Goal: Task Accomplishment & Management: Use online tool/utility

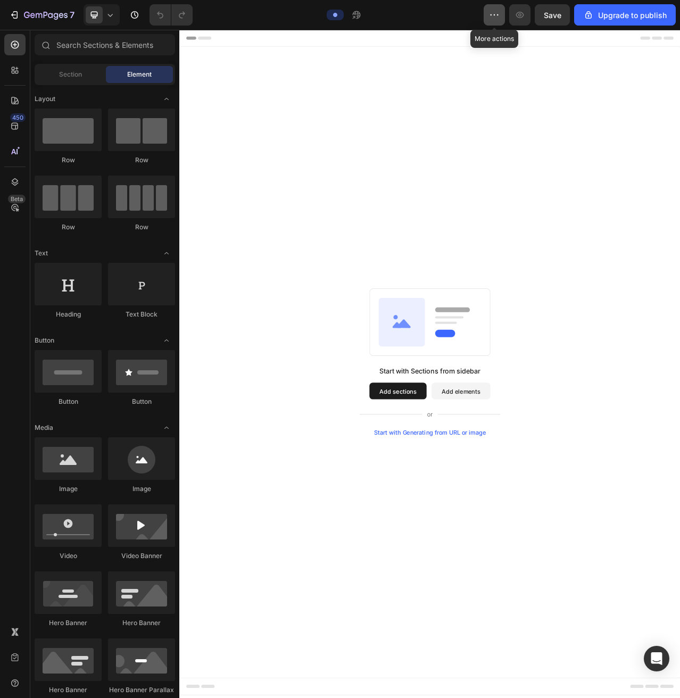
click at [496, 16] on icon "button" at bounding box center [494, 15] width 11 height 11
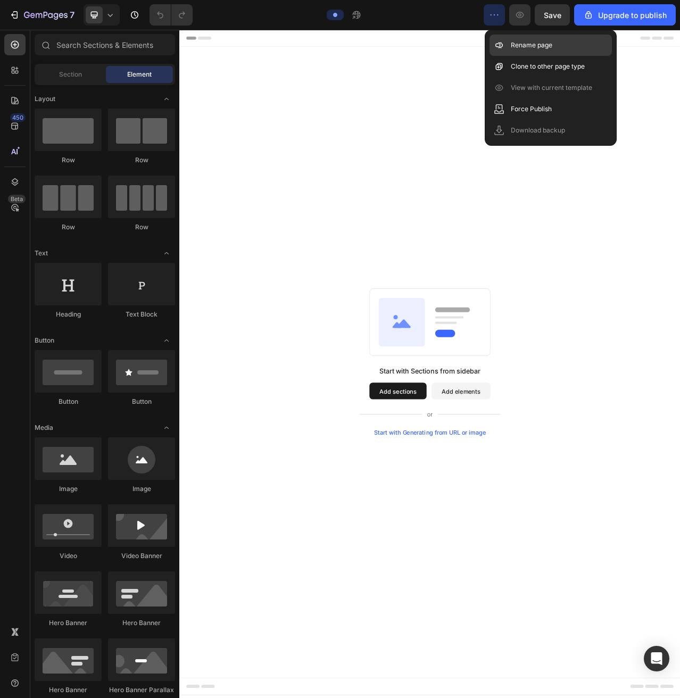
click at [542, 52] on div "Rename page" at bounding box center [551, 45] width 122 height 21
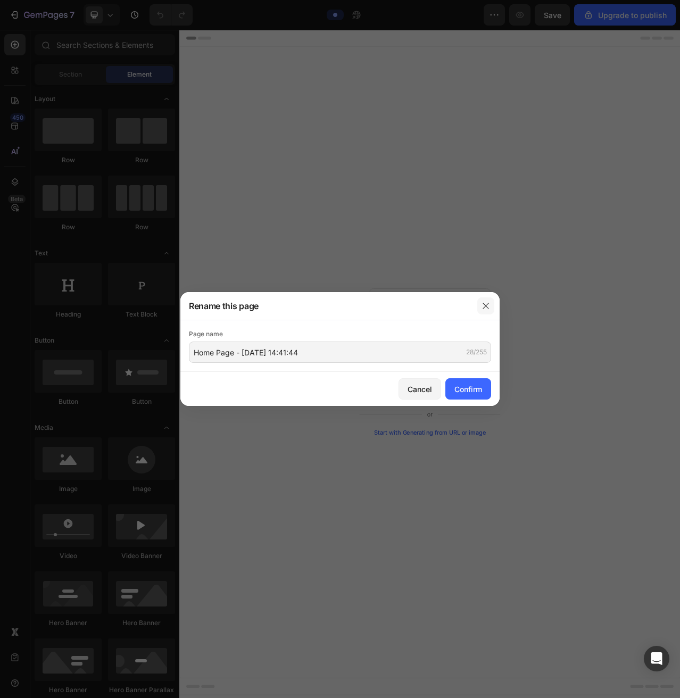
click at [492, 304] on button "button" at bounding box center [485, 305] width 17 height 17
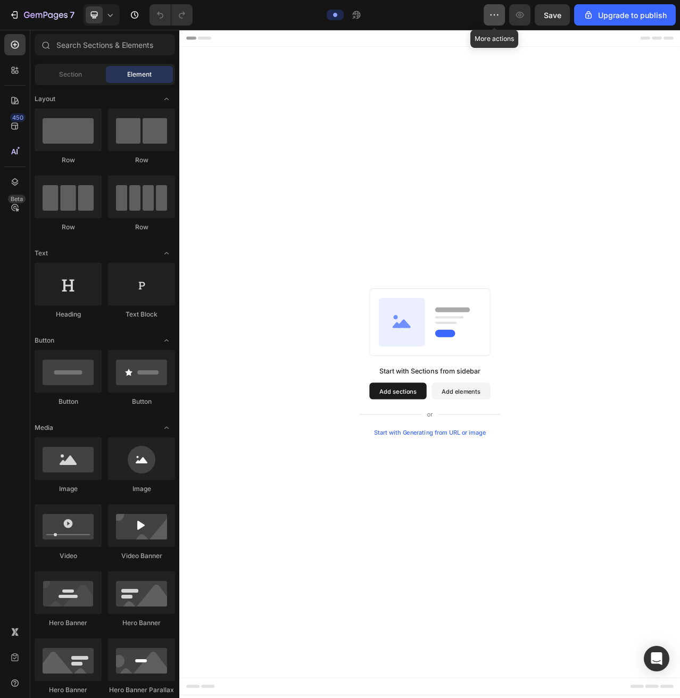
click at [499, 18] on icon "button" at bounding box center [494, 15] width 11 height 11
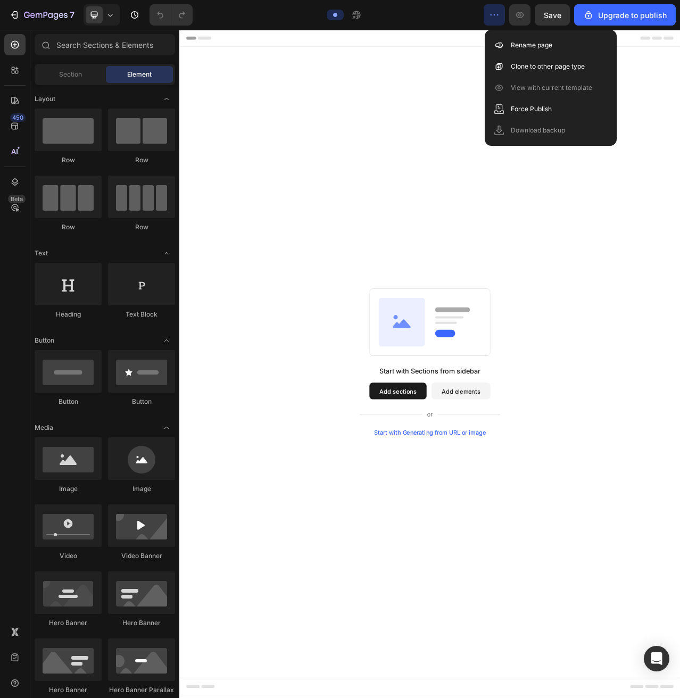
click at [518, 110] on div "Start with Sections from sidebar Add sections Add elements Start with Generatin…" at bounding box center [498, 454] width 639 height 805
click at [561, 70] on div "Start with Sections from sidebar Add sections Add elements Start with Generatin…" at bounding box center [498, 454] width 639 height 805
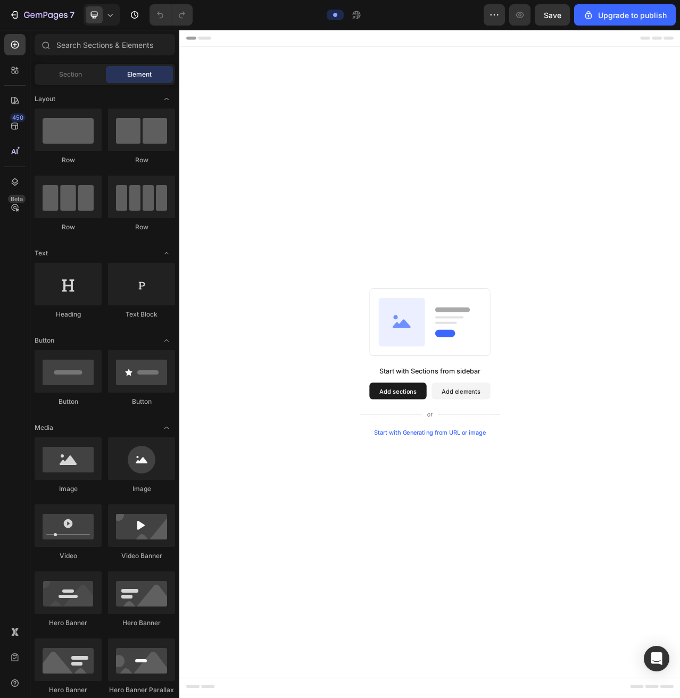
click at [449, 23] on div at bounding box center [342, 14] width 283 height 21
drag, startPoint x: 519, startPoint y: 63, endPoint x: 425, endPoint y: 118, distance: 108.5
click at [425, 118] on div "Start with Sections from sidebar Add sections Add elements Start with Generatin…" at bounding box center [498, 454] width 639 height 805
click at [449, 488] on button "Add sections" at bounding box center [457, 490] width 73 height 21
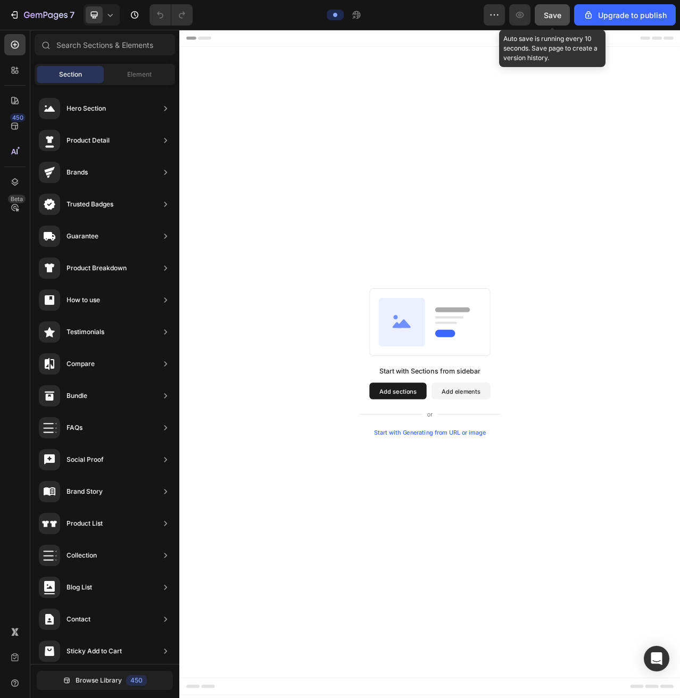
click at [560, 14] on span "Save" at bounding box center [553, 15] width 18 height 9
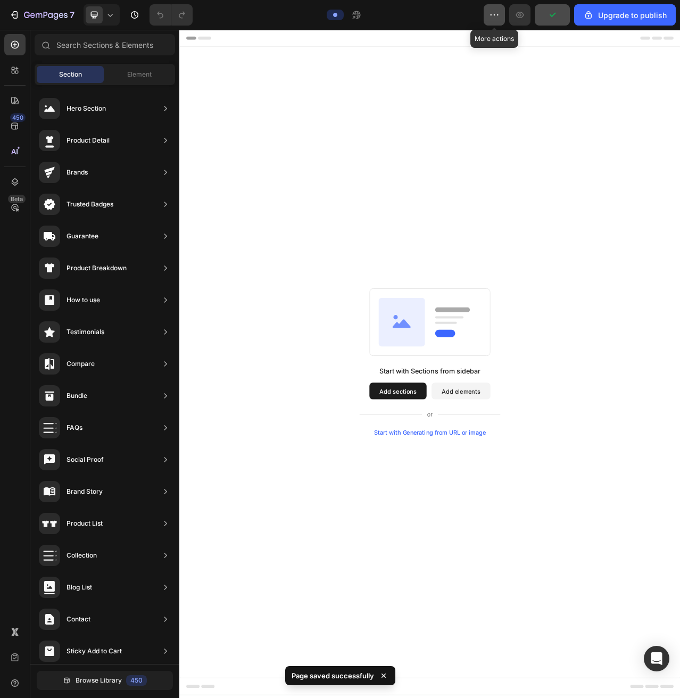
click at [498, 13] on icon "button" at bounding box center [494, 15] width 11 height 11
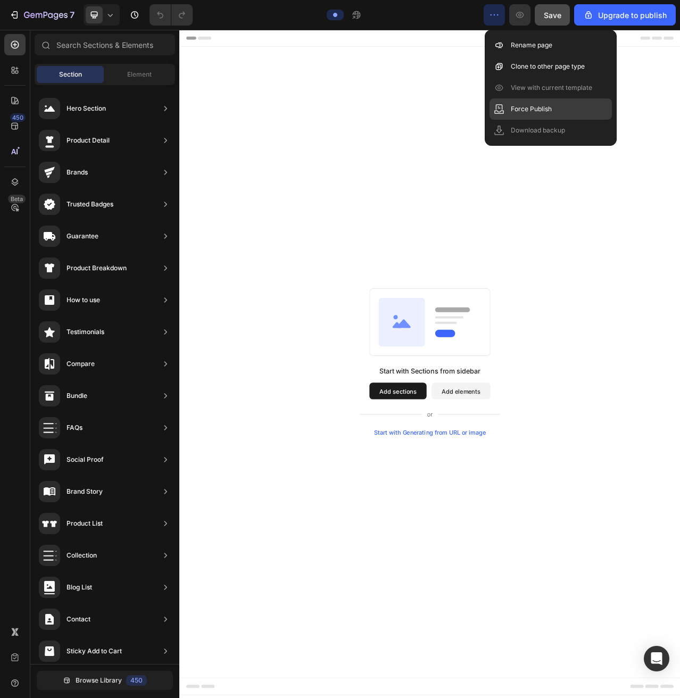
click at [512, 113] on p "Force Publish" at bounding box center [531, 109] width 41 height 11
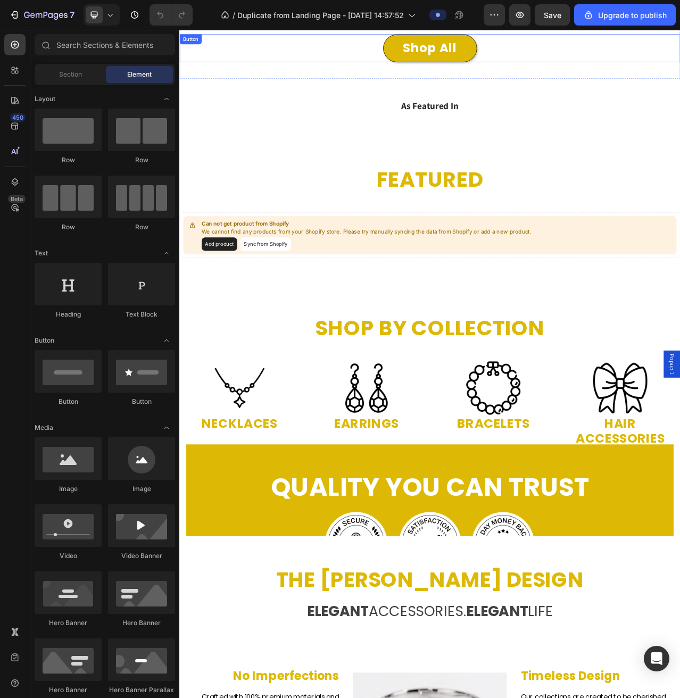
scroll to position [677, 0]
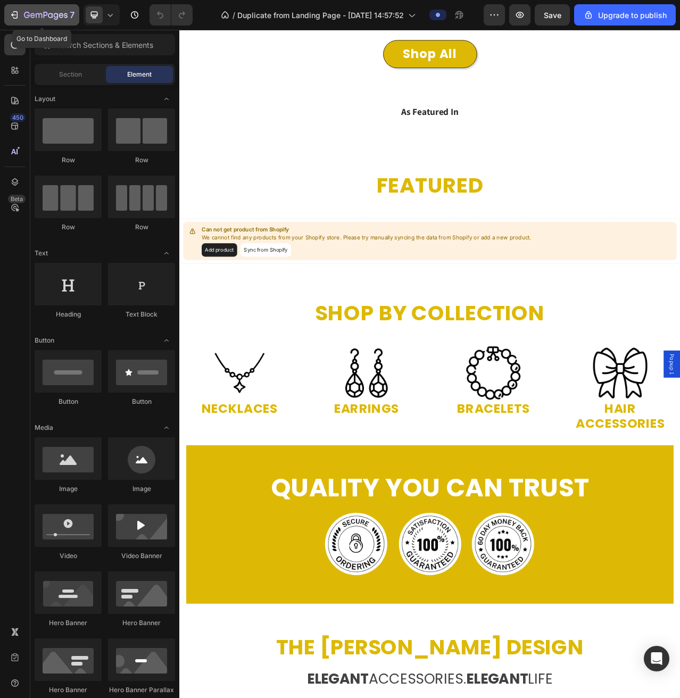
click at [42, 12] on icon "button" at bounding box center [46, 15] width 44 height 9
